Goal: Navigation & Orientation: Find specific page/section

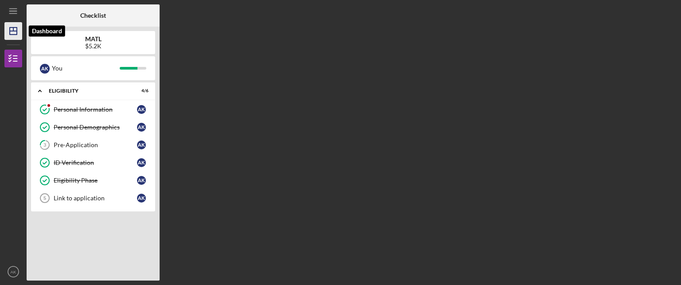
click at [7, 29] on icon "Icon/Dashboard" at bounding box center [13, 31] width 22 height 22
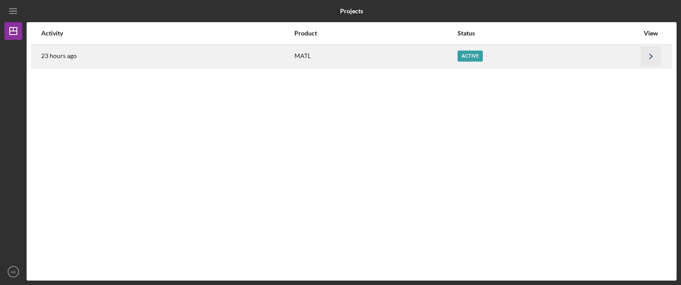
click at [652, 53] on icon "Icon/Navigate" at bounding box center [651, 56] width 20 height 20
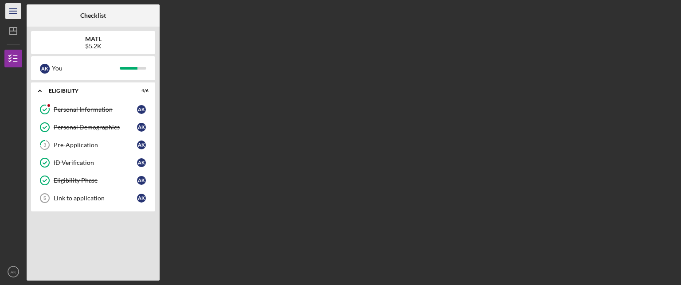
click at [7, 9] on icon "Icon/Menu" at bounding box center [14, 11] width 20 height 20
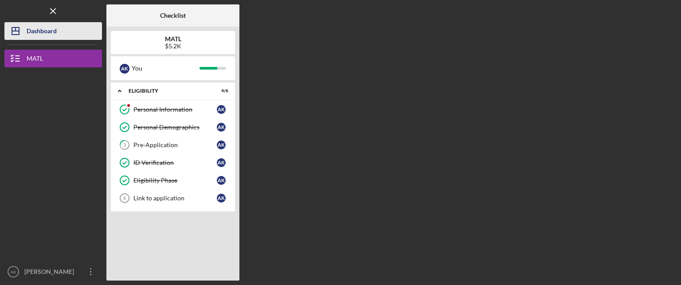
click at [34, 30] on div "Dashboard" at bounding box center [42, 32] width 30 height 20
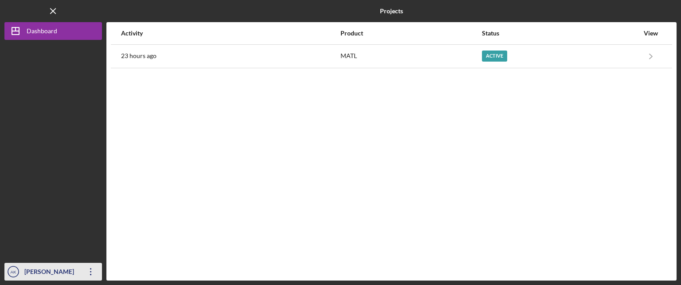
click at [90, 273] on icon "Icon/Overflow" at bounding box center [91, 272] width 22 height 22
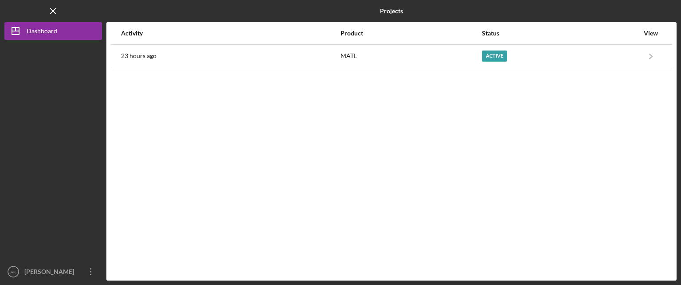
click at [149, 169] on div "Activity Product Status View 23 hours ago MATL Active Icon/Navigate MATL Icon/N…" at bounding box center [391, 151] width 570 height 258
click at [49, 14] on icon "Icon/Menu Close" at bounding box center [53, 11] width 20 height 20
